Goal: Transaction & Acquisition: Purchase product/service

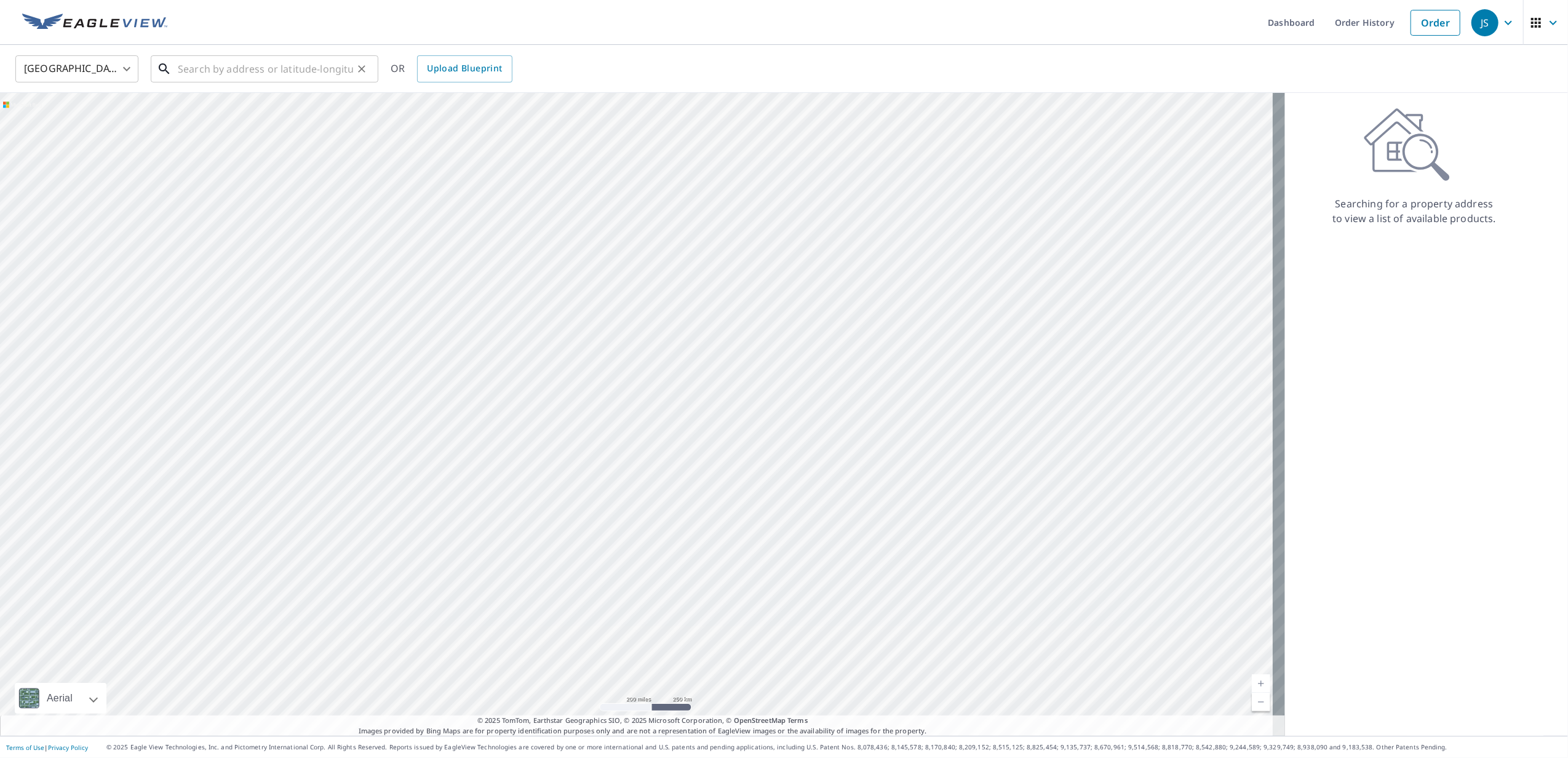
click at [292, 68] on input "text" at bounding box center [265, 69] width 175 height 35
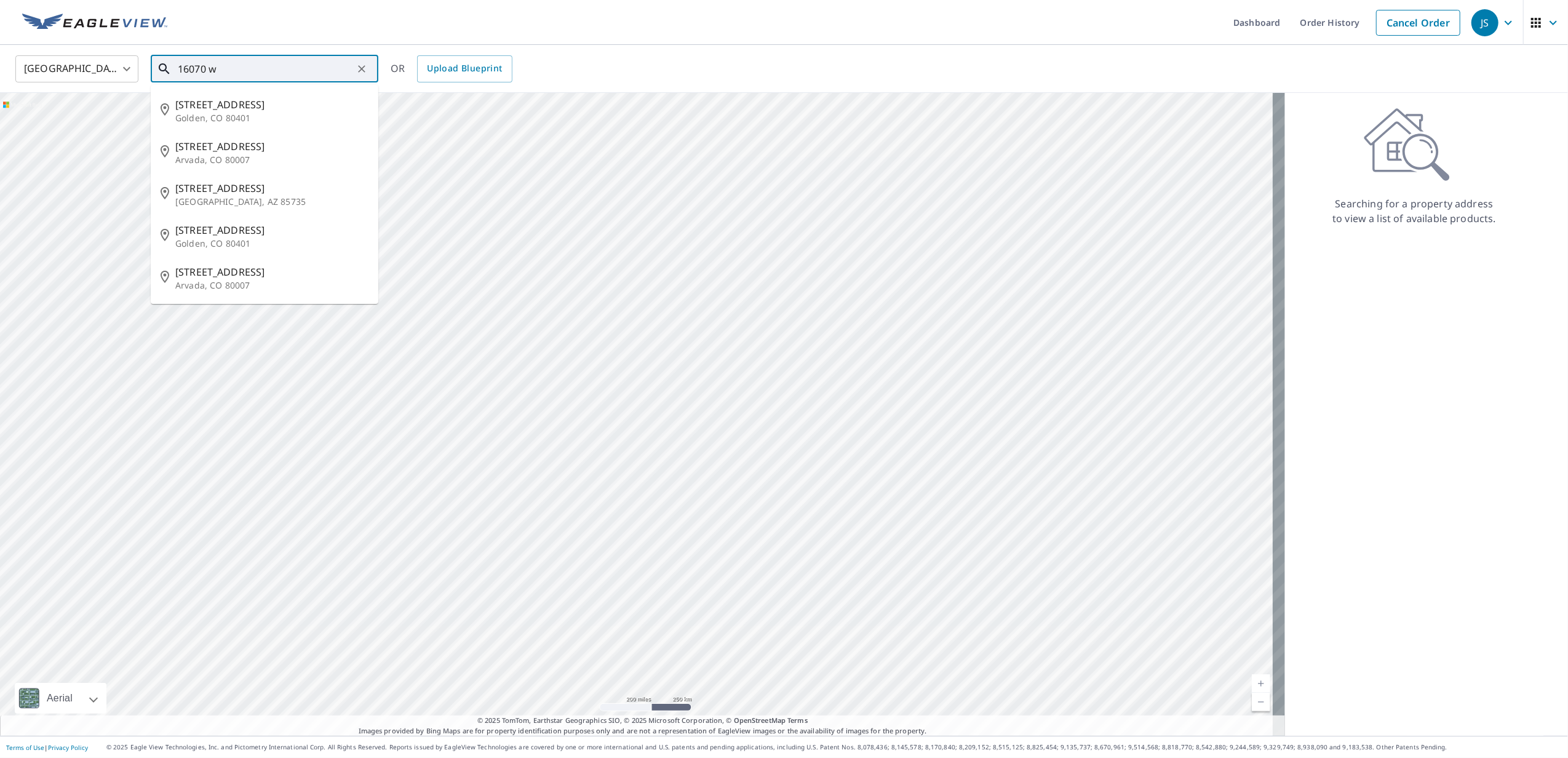
drag, startPoint x: 245, startPoint y: 69, endPoint x: 136, endPoint y: 60, distance: 109.4
click at [136, 60] on div "United States US ​ 16070 w ​ [STREET_ADDRESS] [STREET_ADDRESS][GEOGRAPHIC_DATA]…" at bounding box center [780, 68] width 1547 height 29
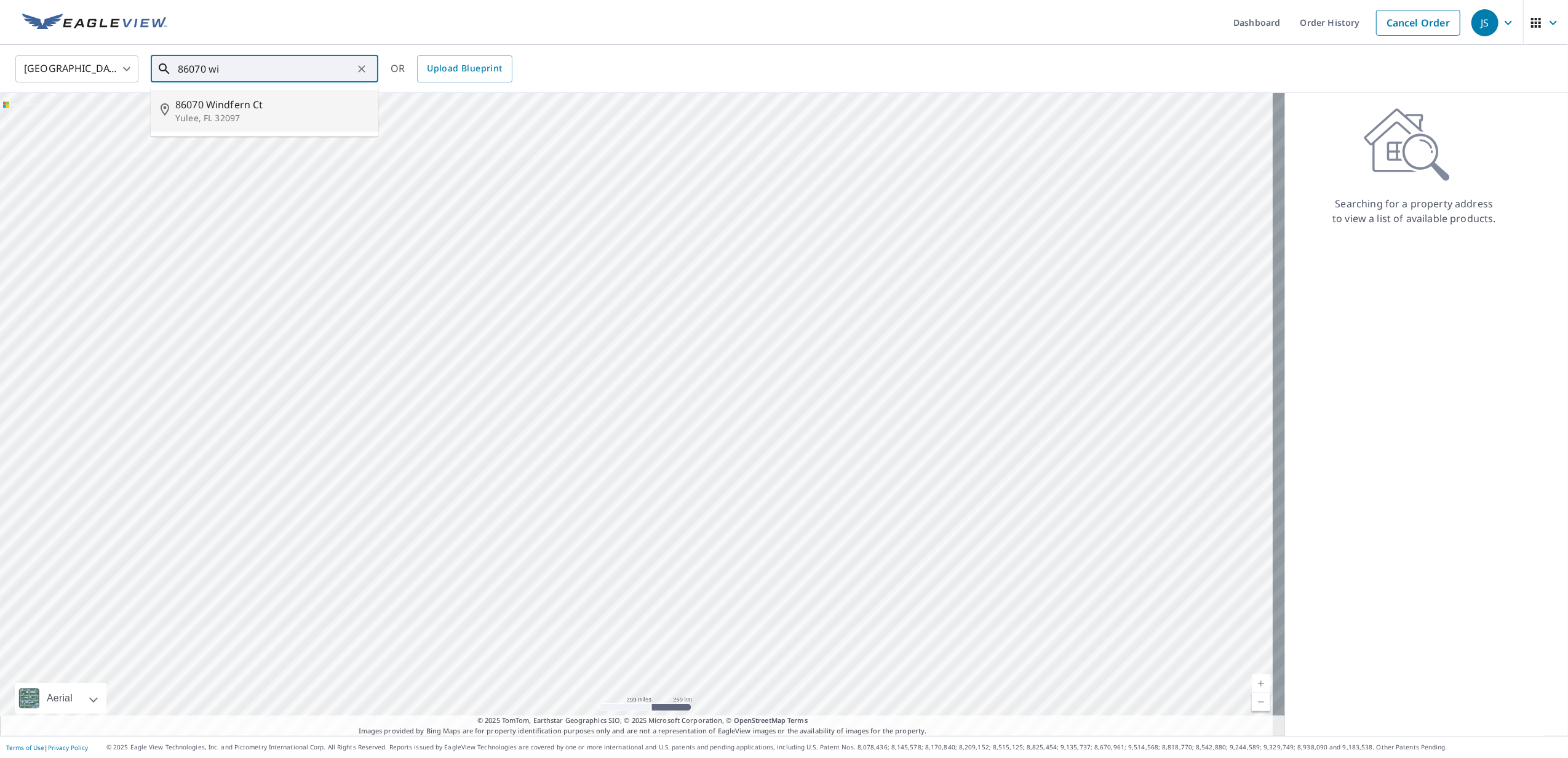
click at [260, 109] on span "86070 Windfern Ct" at bounding box center [272, 104] width 193 height 15
type input "[STREET_ADDRESS]"
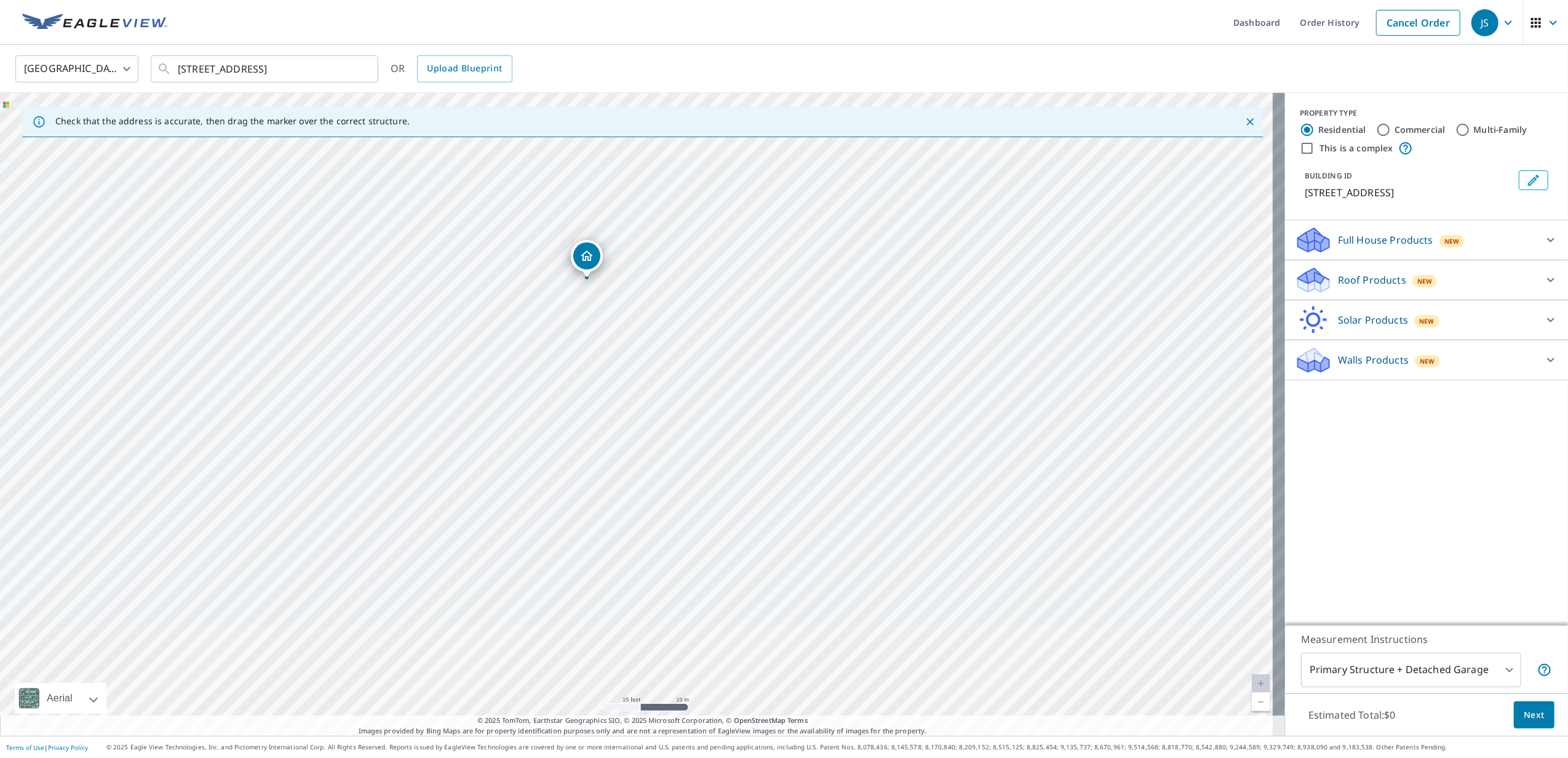
drag, startPoint x: 616, startPoint y: 244, endPoint x: 620, endPoint y: 323, distance: 79.1
click at [620, 323] on div "[STREET_ADDRESS]" at bounding box center [642, 415] width 1285 height 643
click at [1363, 273] on p "Roof Products" at bounding box center [1372, 280] width 68 height 15
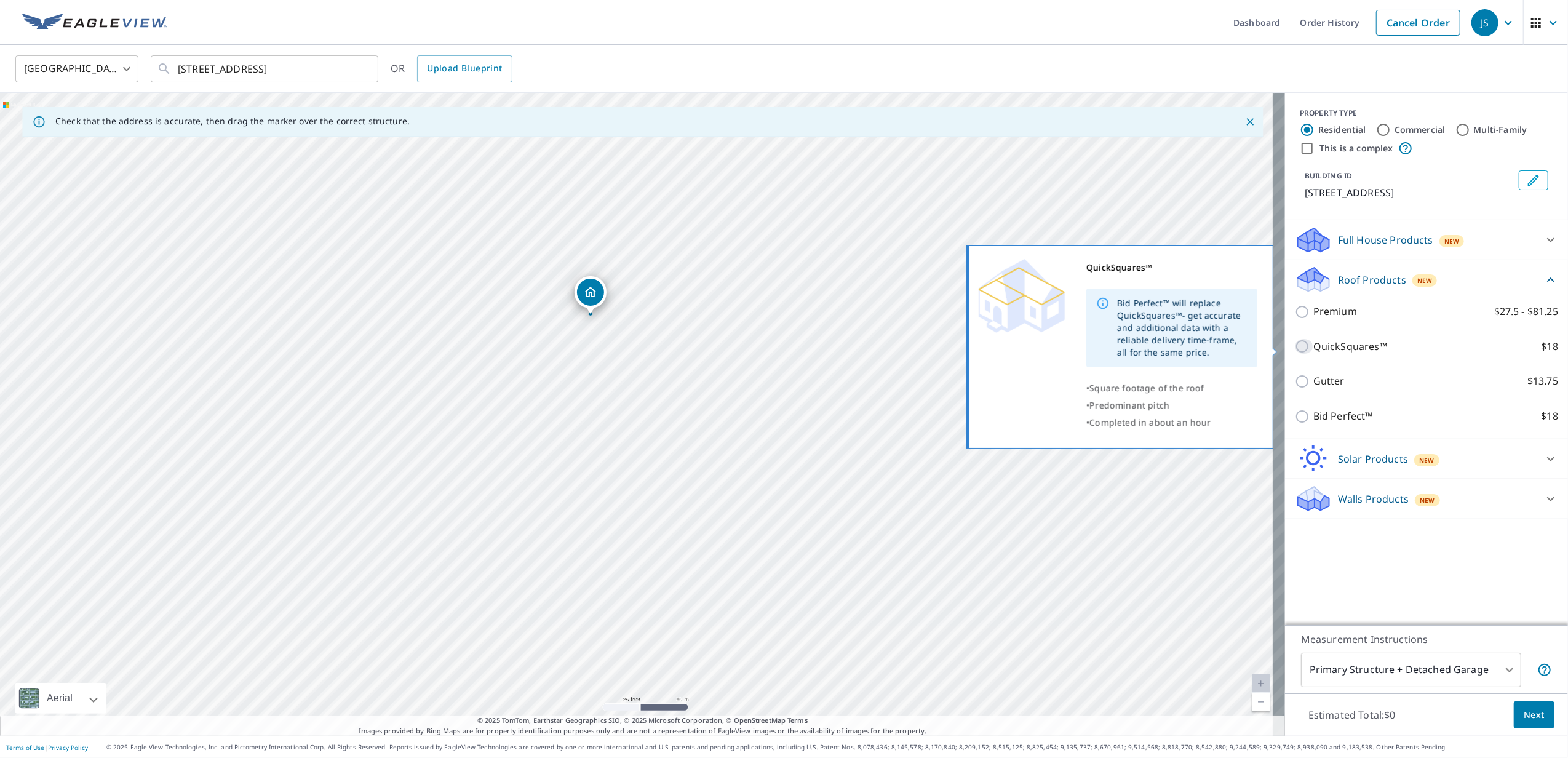
click at [1297, 348] on input "QuickSquares™ $18" at bounding box center [1304, 346] width 19 height 15
checkbox input "true"
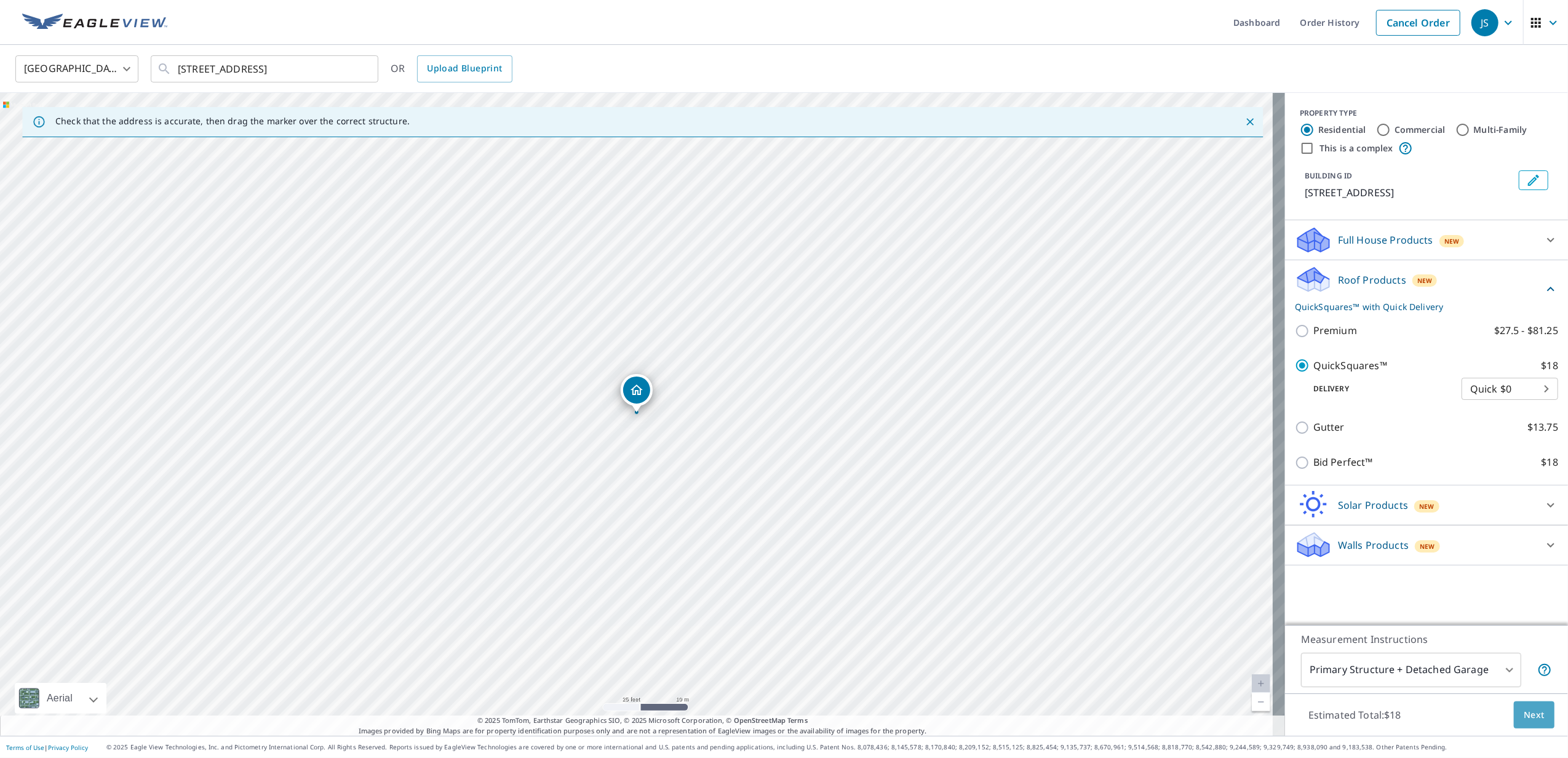
click at [1524, 708] on span "Next" at bounding box center [1534, 716] width 21 height 15
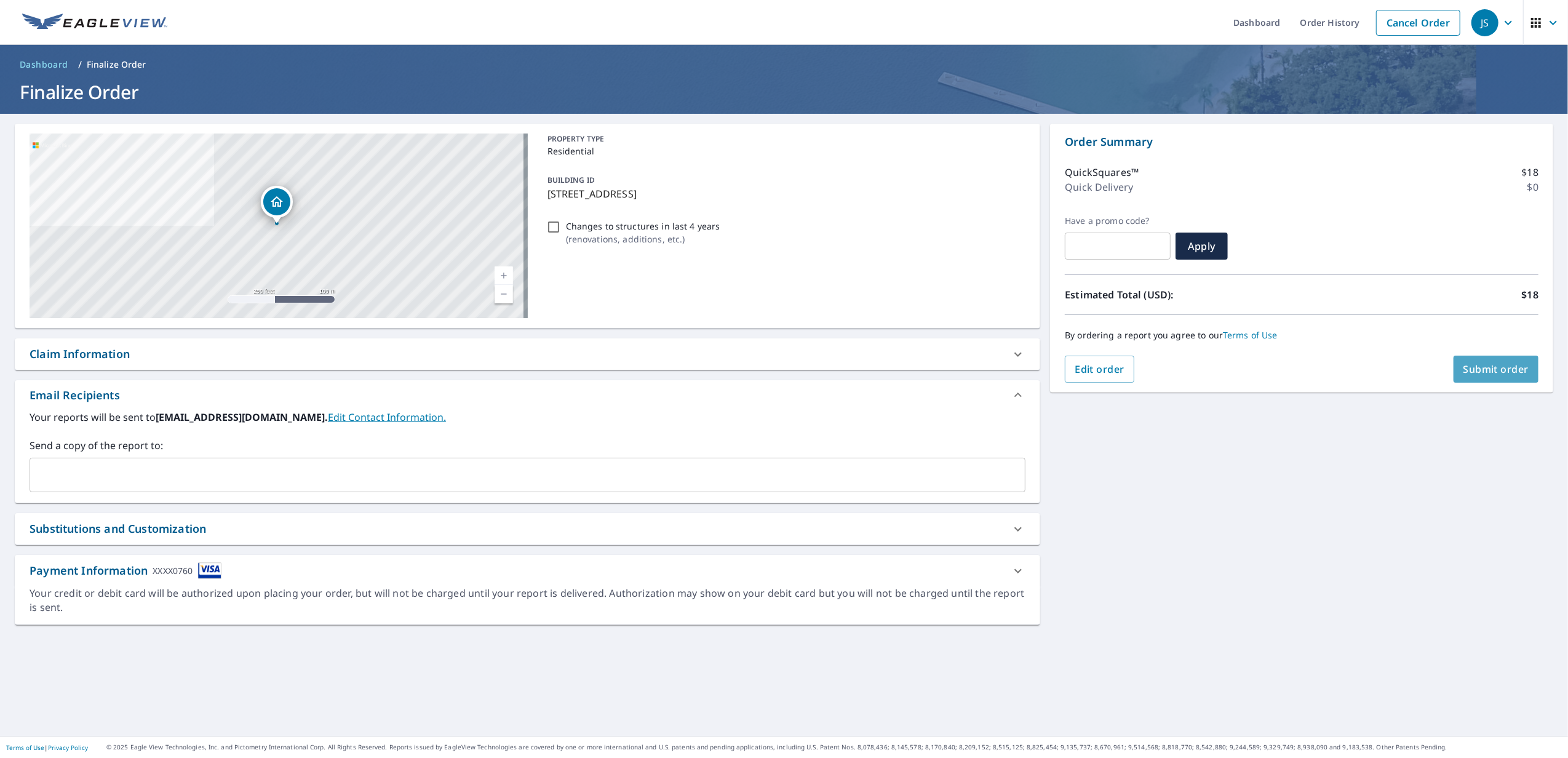
click at [1485, 363] on span "Submit order" at bounding box center [1496, 369] width 66 height 14
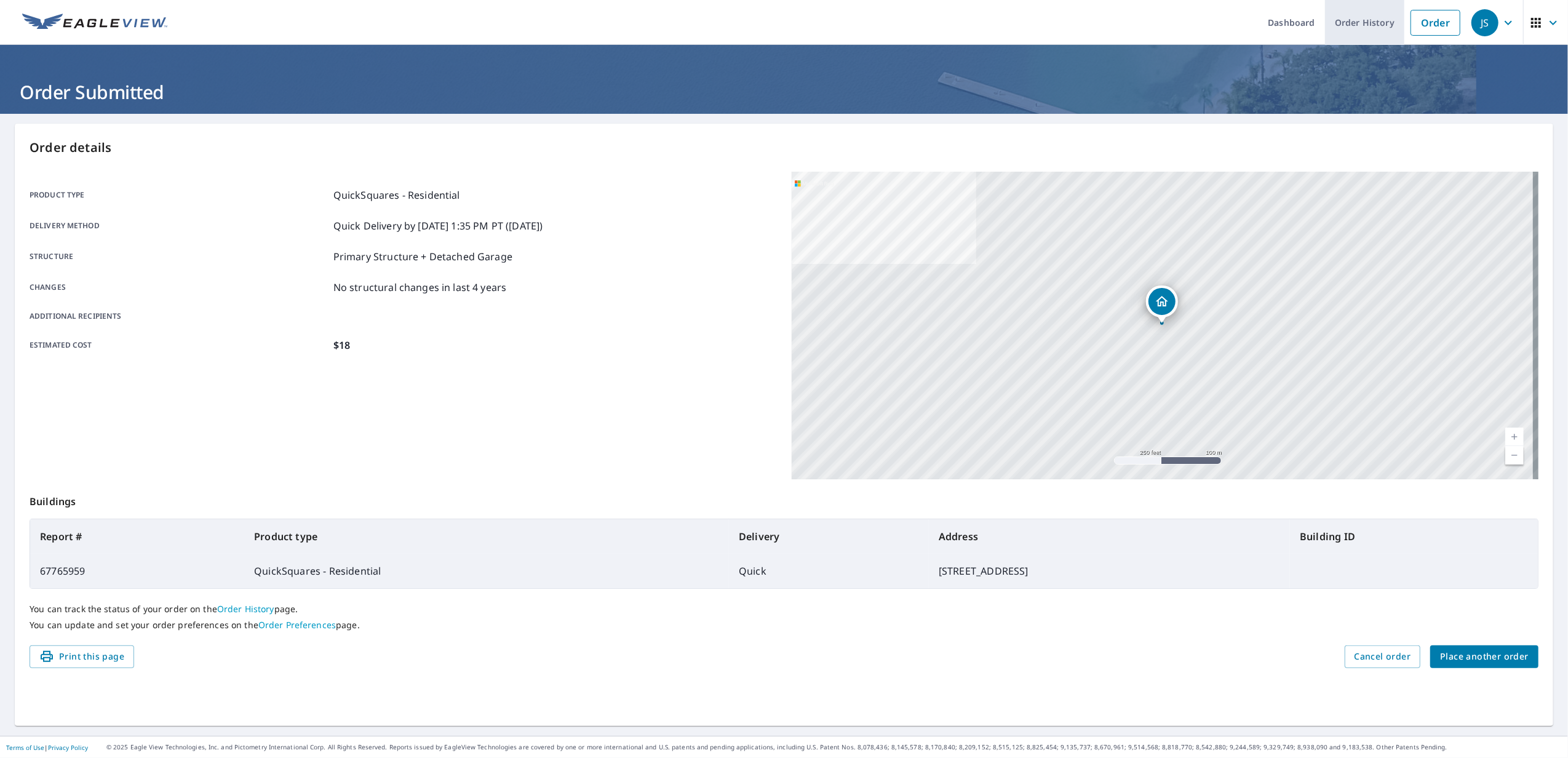
click at [1356, 22] on link "Order History" at bounding box center [1364, 23] width 79 height 45
